Goal: Task Accomplishment & Management: Manage account settings

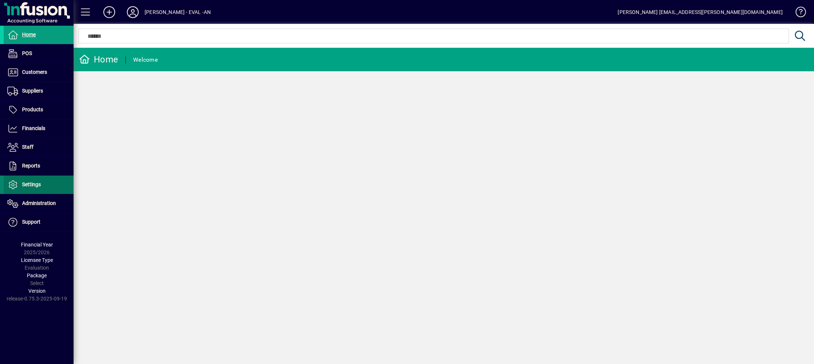
click at [34, 181] on span "Settings" at bounding box center [22, 185] width 37 height 9
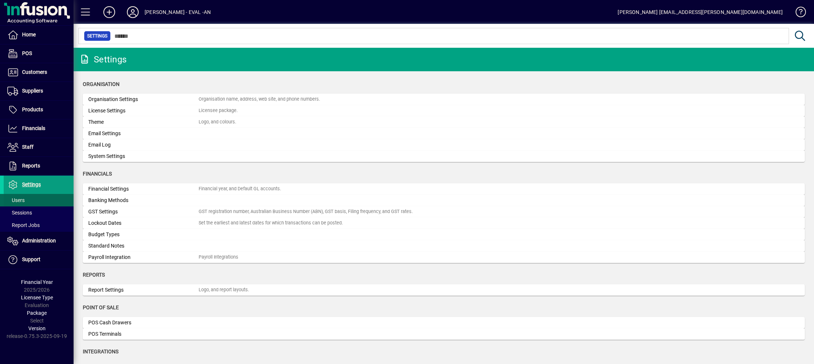
click at [23, 200] on span "Users" at bounding box center [15, 200] width 17 height 6
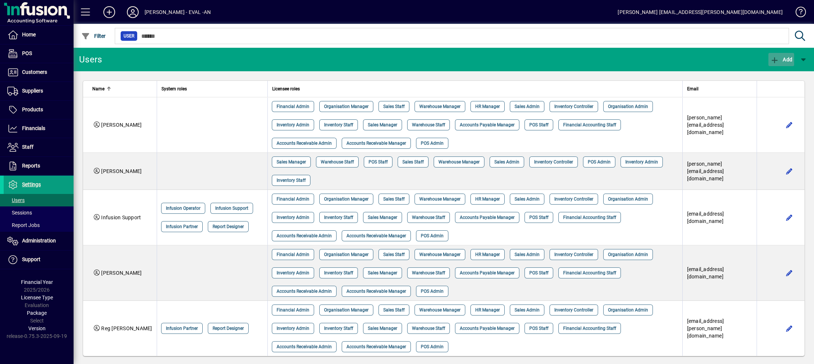
click at [779, 54] on span "button" at bounding box center [781, 60] width 26 height 18
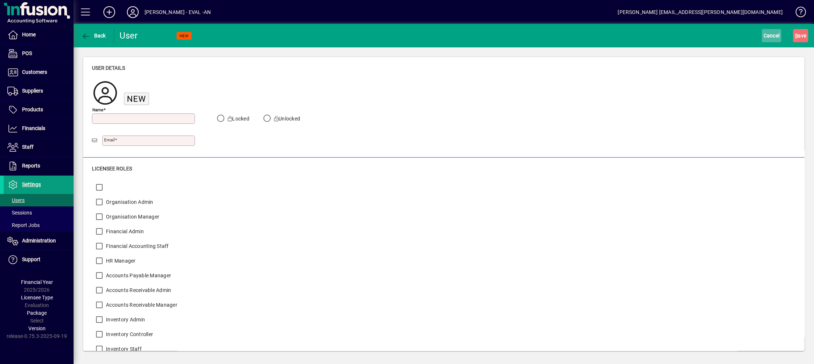
click at [765, 36] on span "Cancel" at bounding box center [771, 36] width 16 height 12
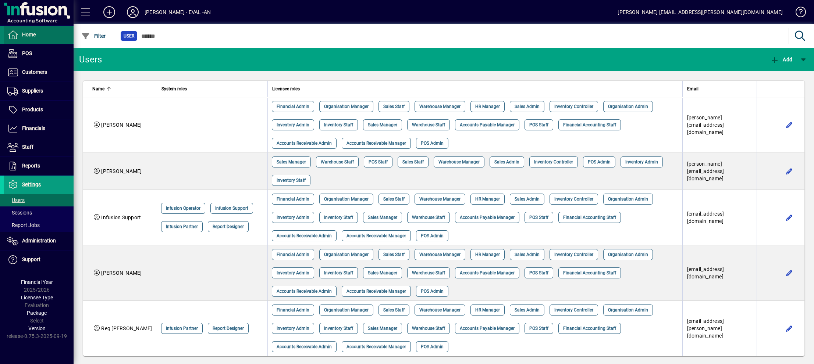
click at [33, 34] on span "Home" at bounding box center [29, 35] width 14 height 6
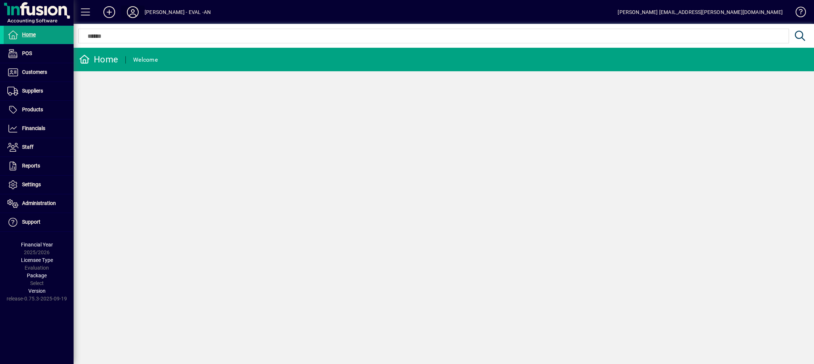
click at [131, 8] on icon at bounding box center [132, 12] width 15 height 12
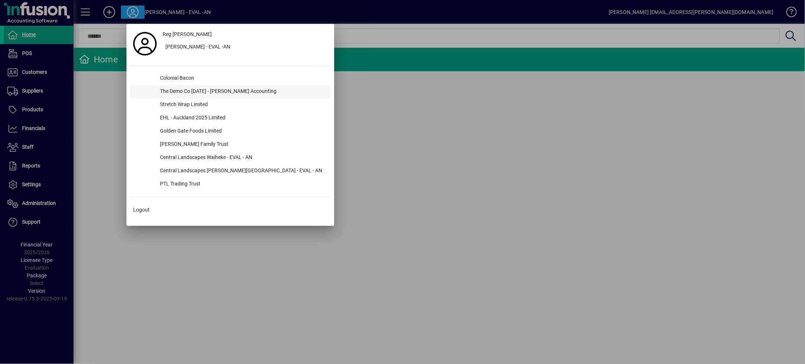
click at [196, 89] on div "The Demo Co Oct 2024 - Duncan Accounting" at bounding box center [242, 91] width 177 height 13
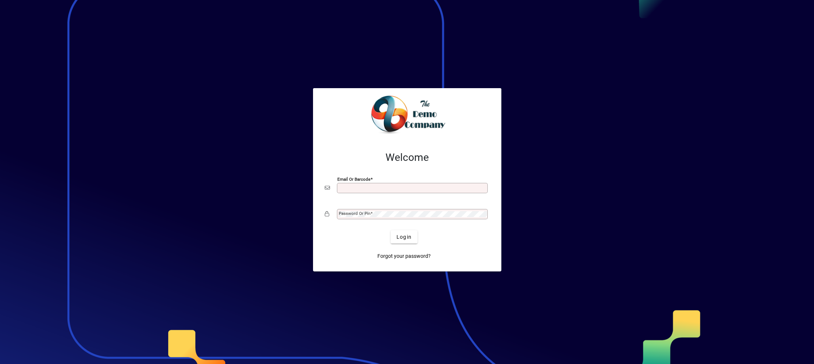
click at [373, 186] on input "Email or Barcode" at bounding box center [413, 188] width 149 height 6
type input "**********"
click at [388, 209] on div "Password or Pin" at bounding box center [412, 214] width 151 height 10
click at [400, 236] on span "Login" at bounding box center [403, 238] width 15 height 8
